Goal: Task Accomplishment & Management: Use online tool/utility

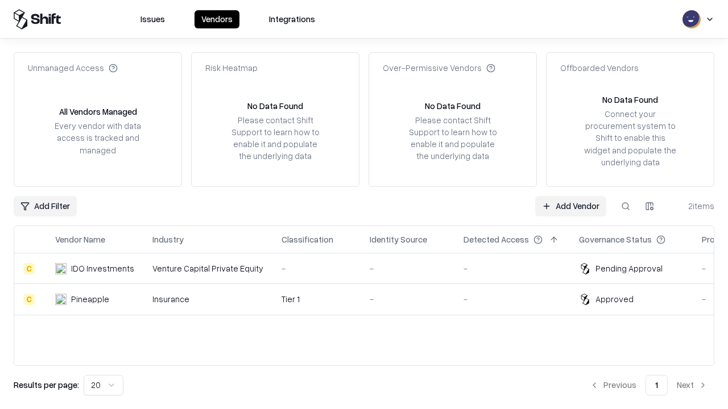
click at [570, 206] on link "Add Vendor" at bounding box center [570, 206] width 71 height 20
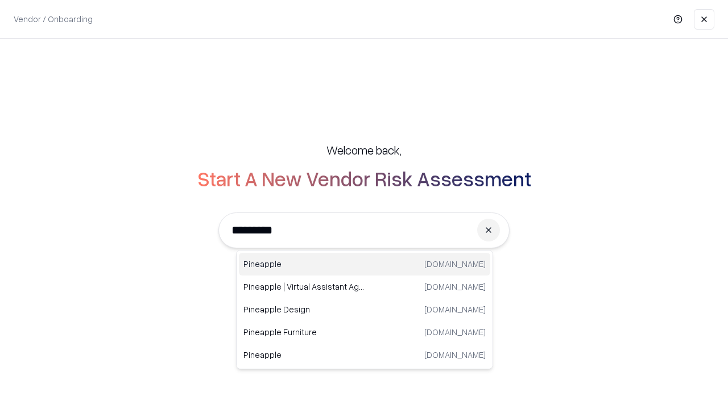
click at [364, 264] on div "Pineapple [DOMAIN_NAME]" at bounding box center [364, 264] width 251 height 23
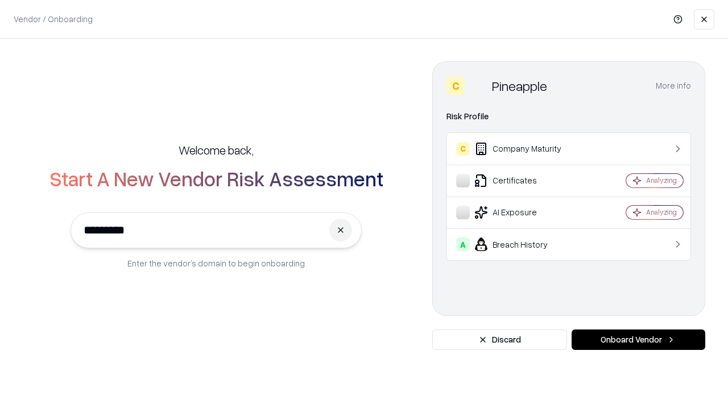
type input "*********"
click at [638, 340] on button "Onboard Vendor" at bounding box center [638, 340] width 134 height 20
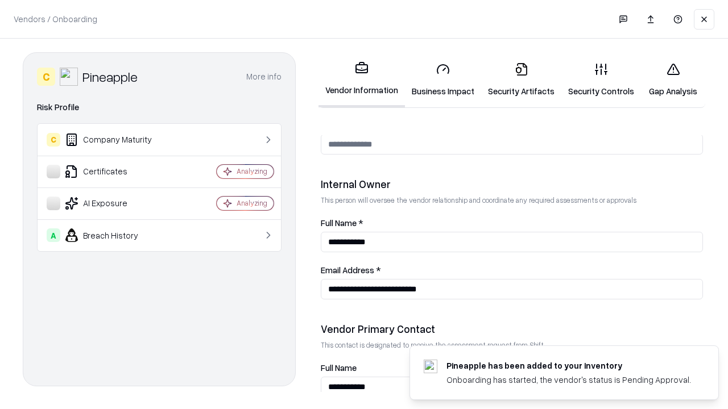
scroll to position [589, 0]
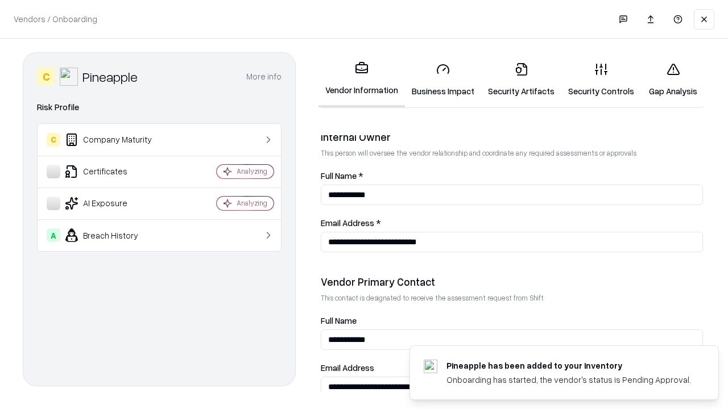
click at [672, 80] on link "Gap Analysis" at bounding box center [673, 79] width 64 height 53
